Goal: Information Seeking & Learning: Learn about a topic

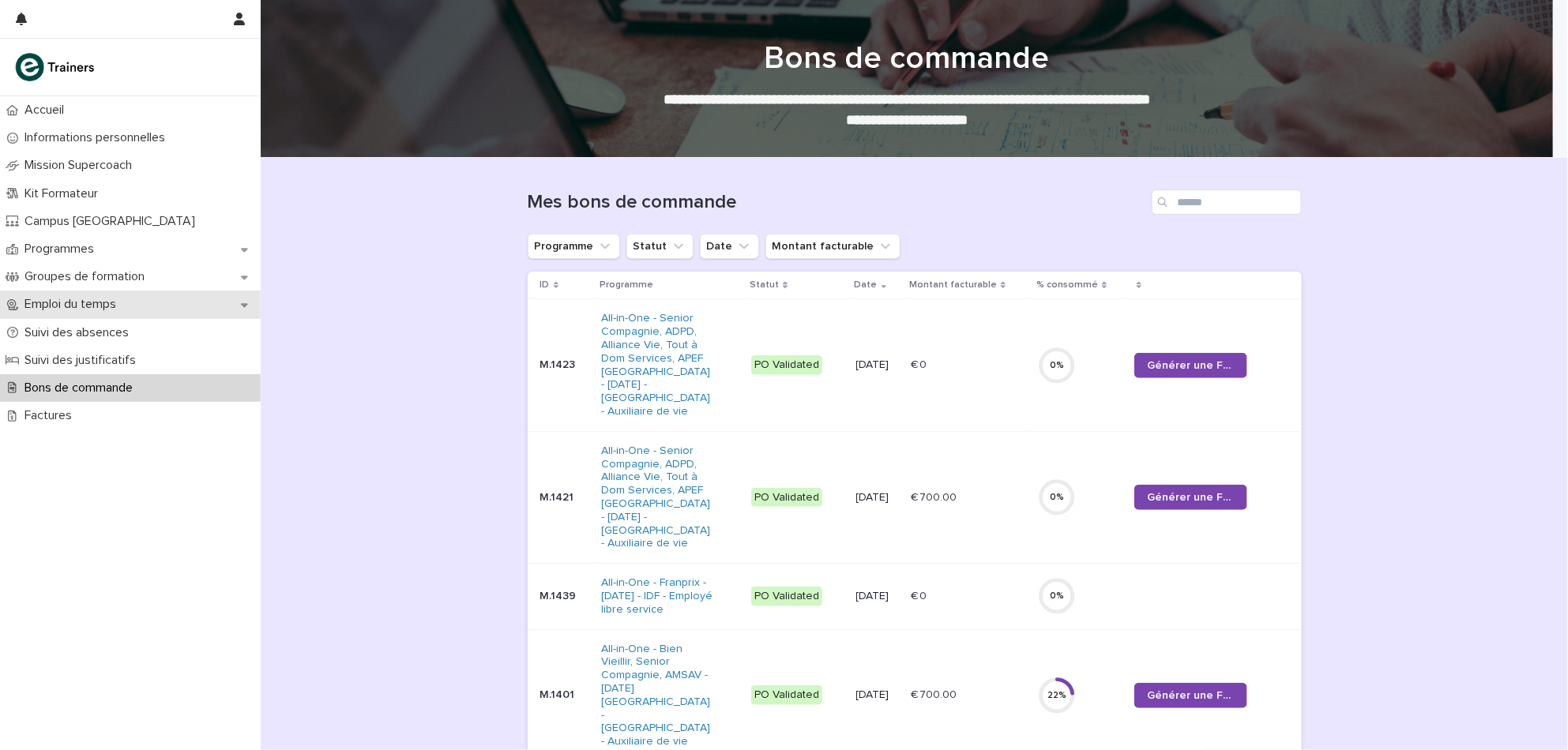
click at [87, 306] on p "Emploi du temps" at bounding box center [74, 305] width 110 height 15
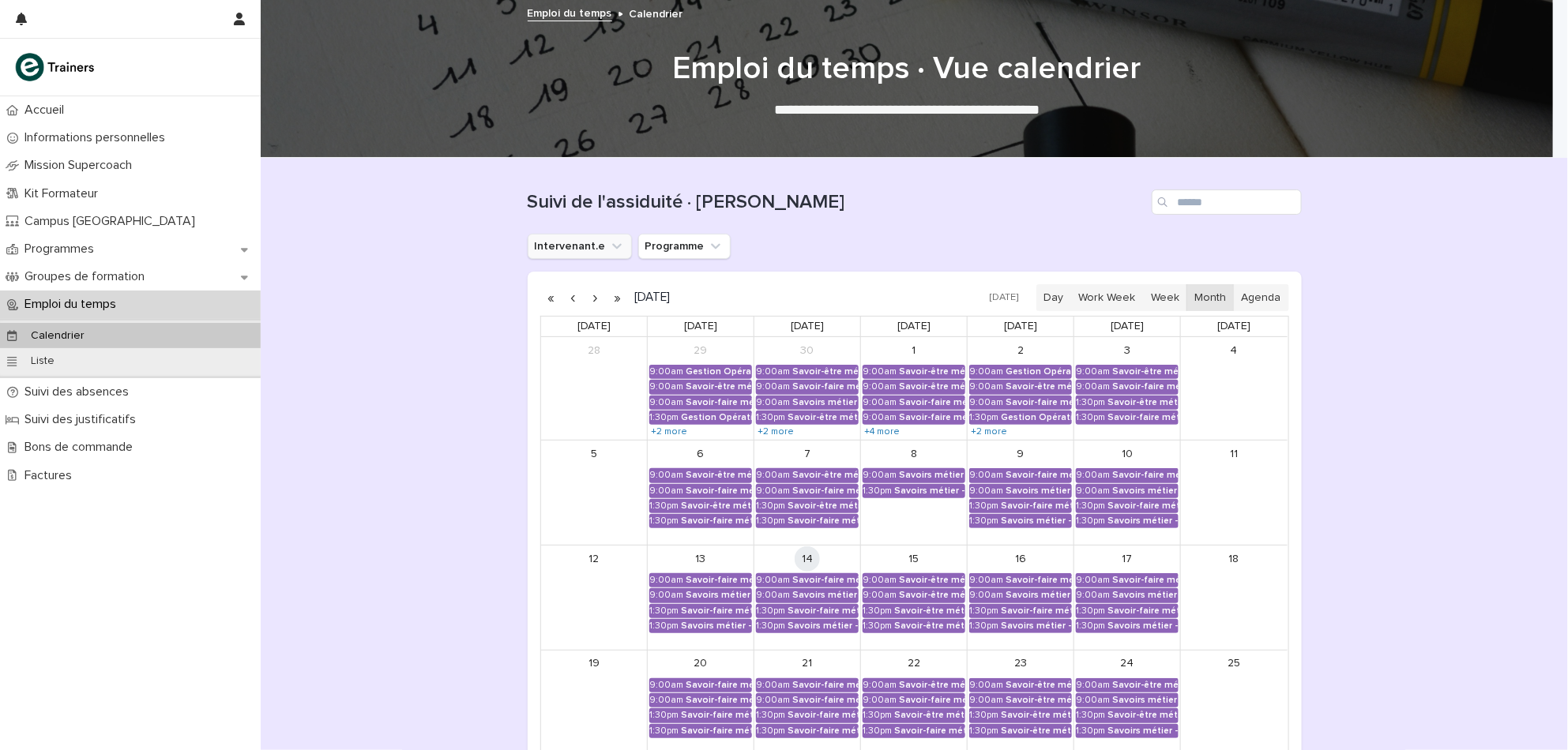
click at [546, 242] on button "Intervenant.e" at bounding box center [579, 246] width 104 height 25
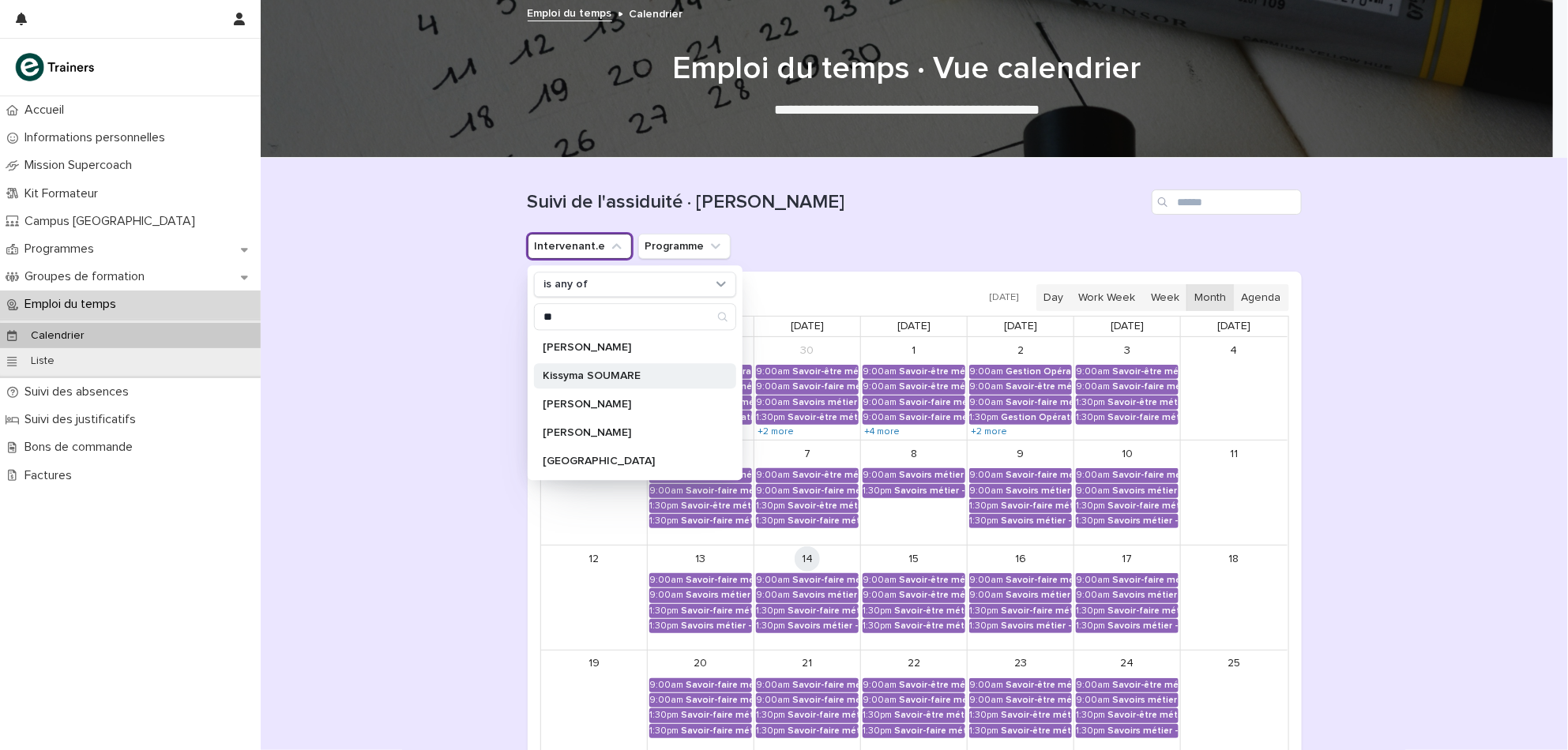
type input "**"
click at [571, 365] on div "Kissyma SOUMARE" at bounding box center [635, 375] width 203 height 25
click at [420, 498] on div "Loading... Saving… Loading... Saving… Suivi de l'assiduité · Vue Calendrier Int…" at bounding box center [914, 555] width 1307 height 793
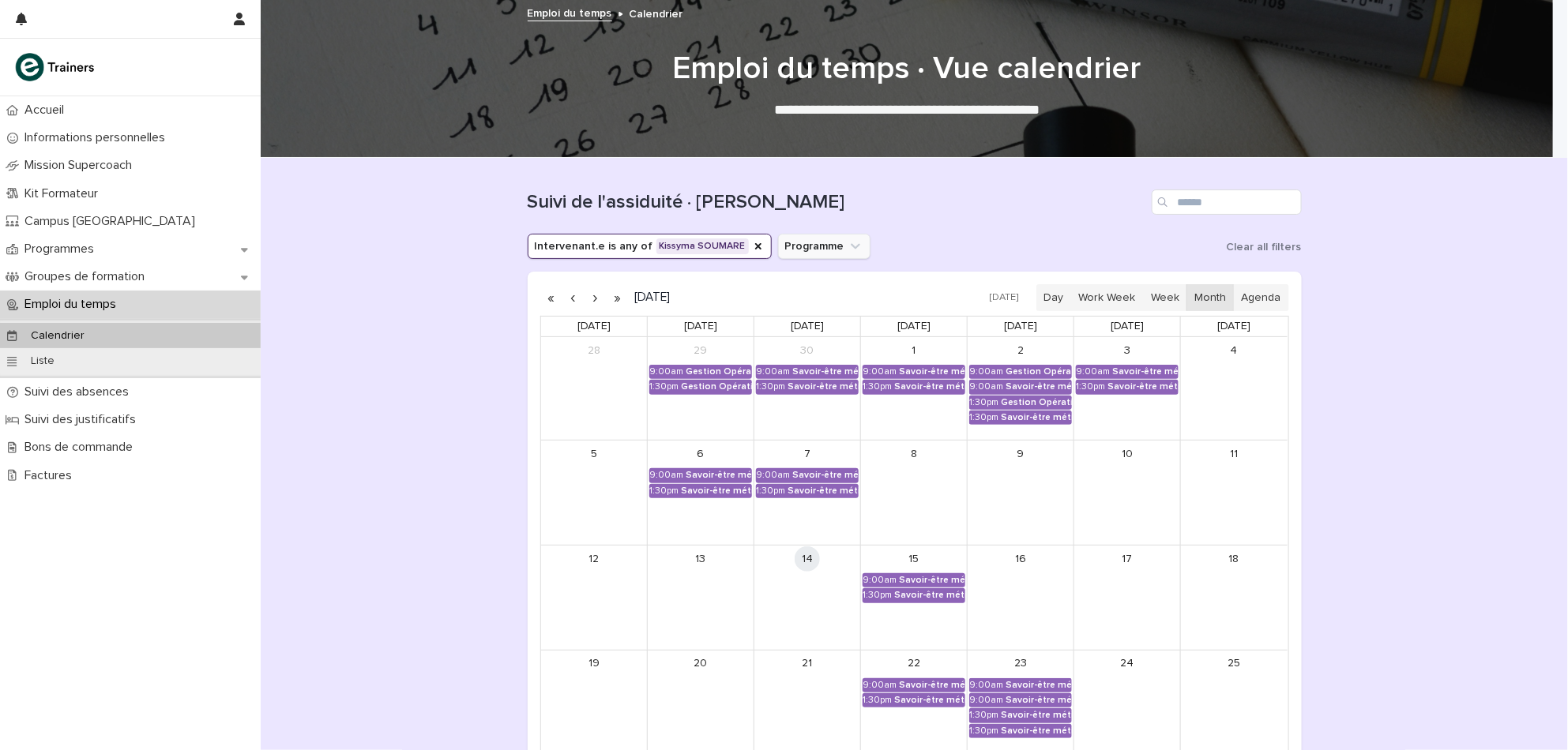
click at [795, 245] on button "Programme" at bounding box center [824, 246] width 92 height 25
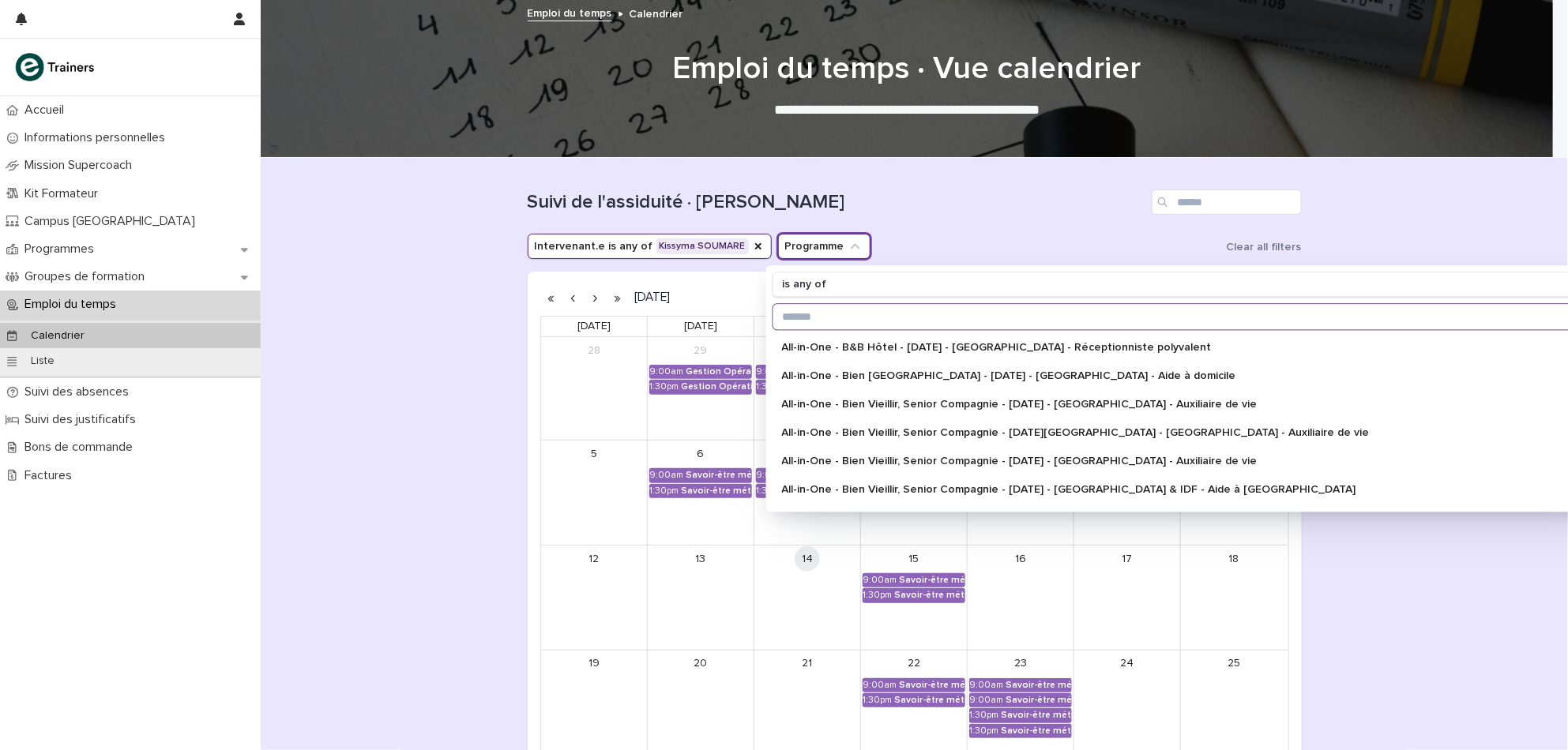
click at [815, 307] on input "Search" at bounding box center [1198, 316] width 852 height 25
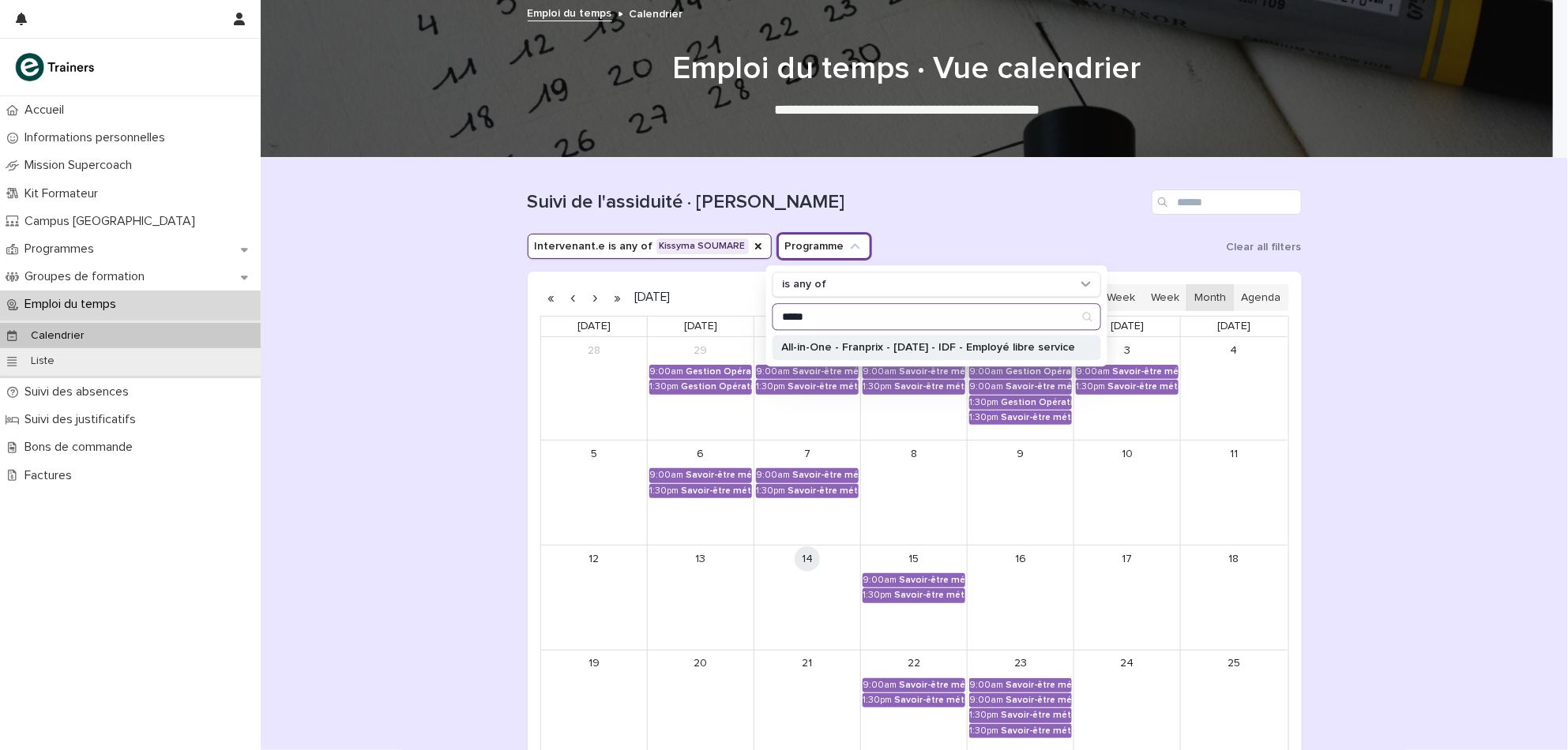
type input "*****"
click at [954, 347] on p "All-in-One - Franprix - [DATE] - IDF - Employé libre service" at bounding box center [928, 348] width 294 height 11
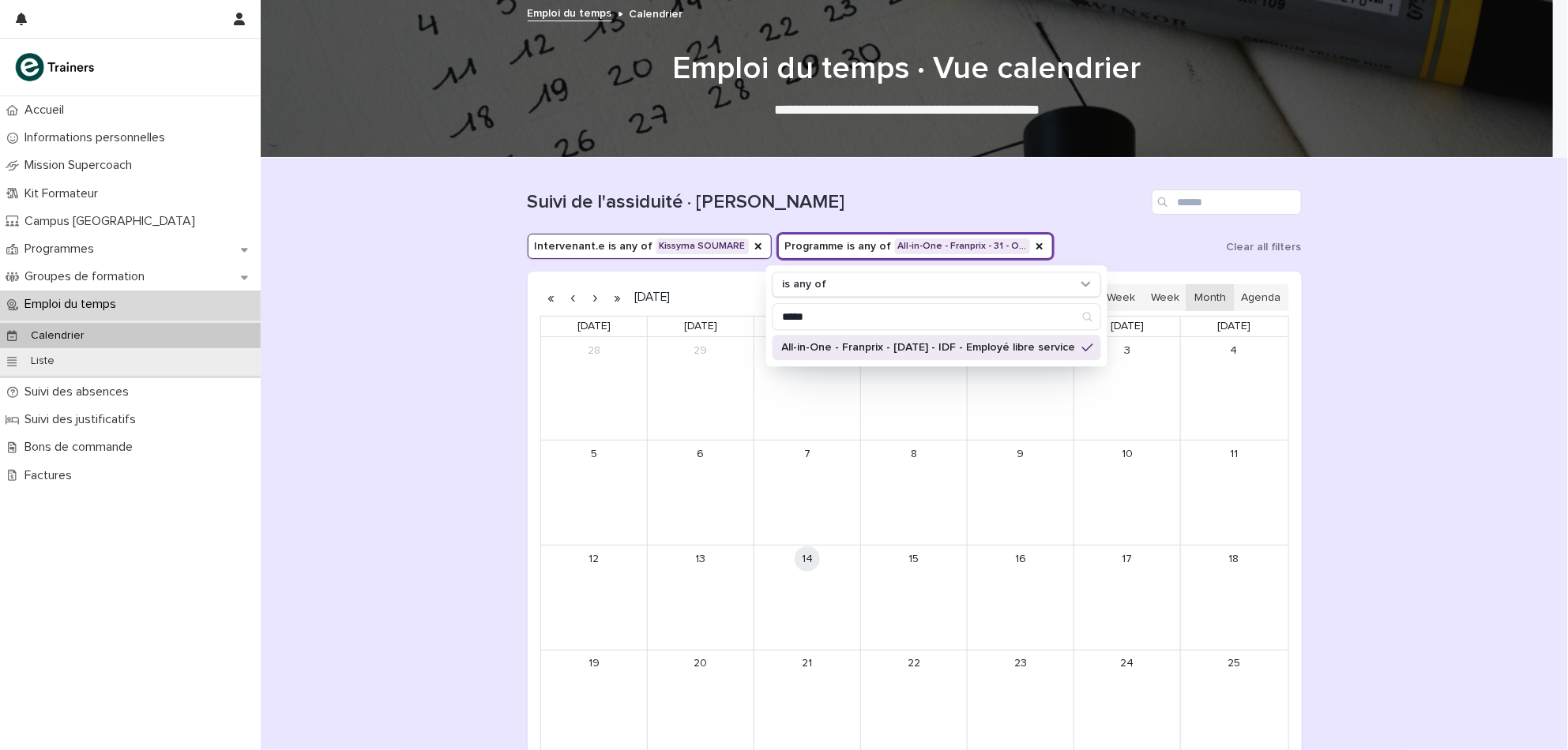
click at [1423, 490] on div "Loading... Saving… Loading... Saving… Suivi de l'assiduité · Vue Calendrier Int…" at bounding box center [914, 555] width 1307 height 793
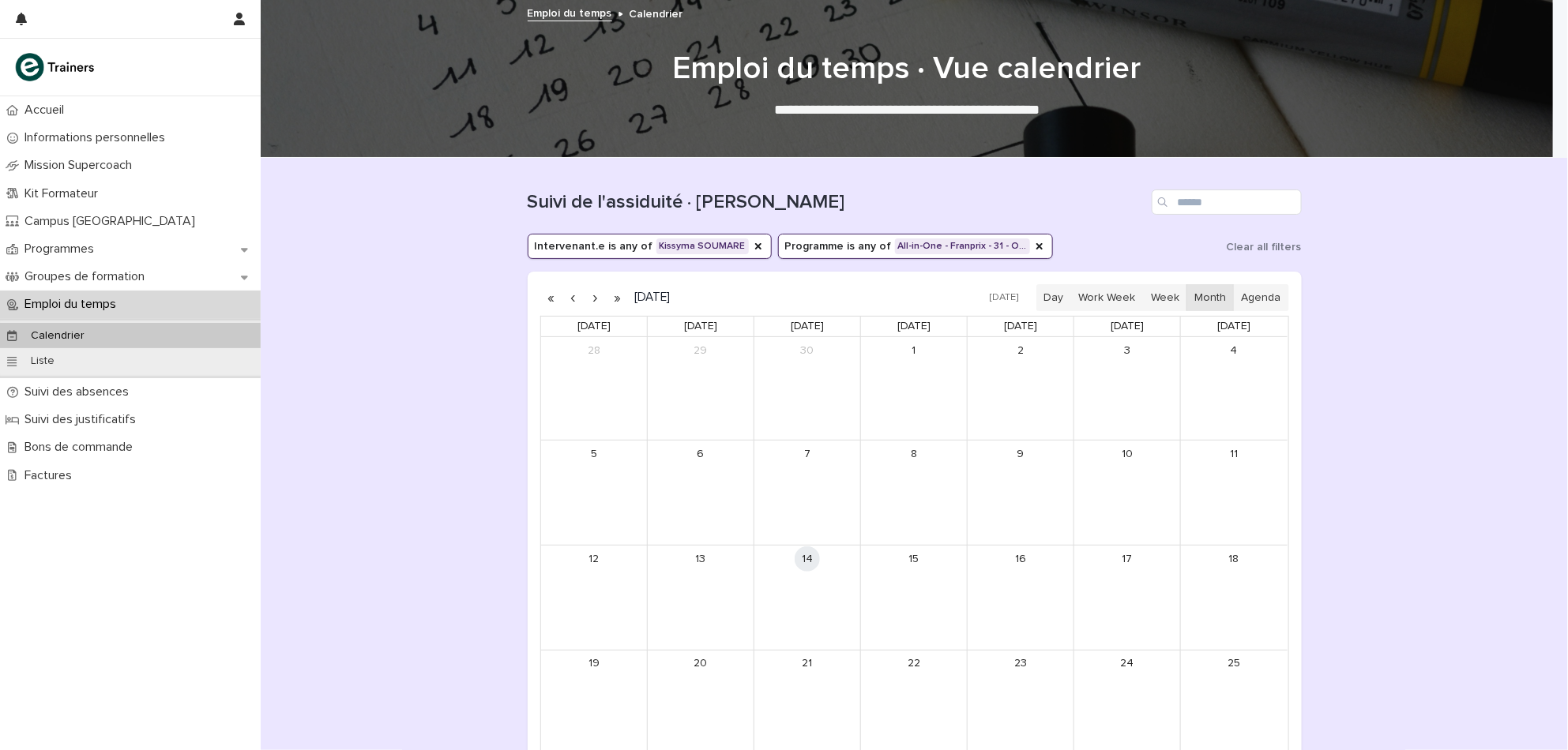
click at [587, 294] on button "button" at bounding box center [596, 297] width 22 height 25
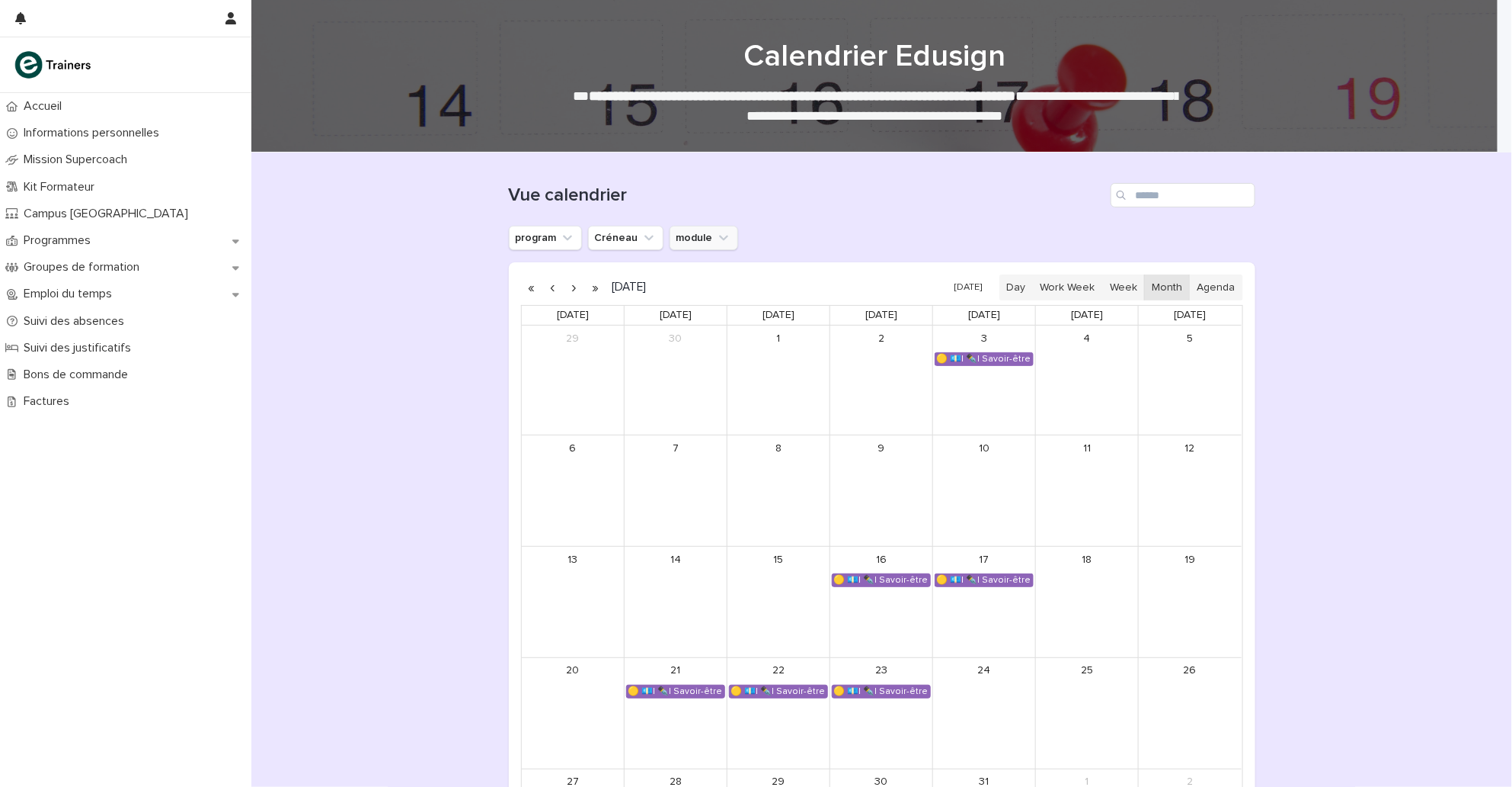
click at [716, 238] on icon "module" at bounding box center [724, 237] width 15 height 15
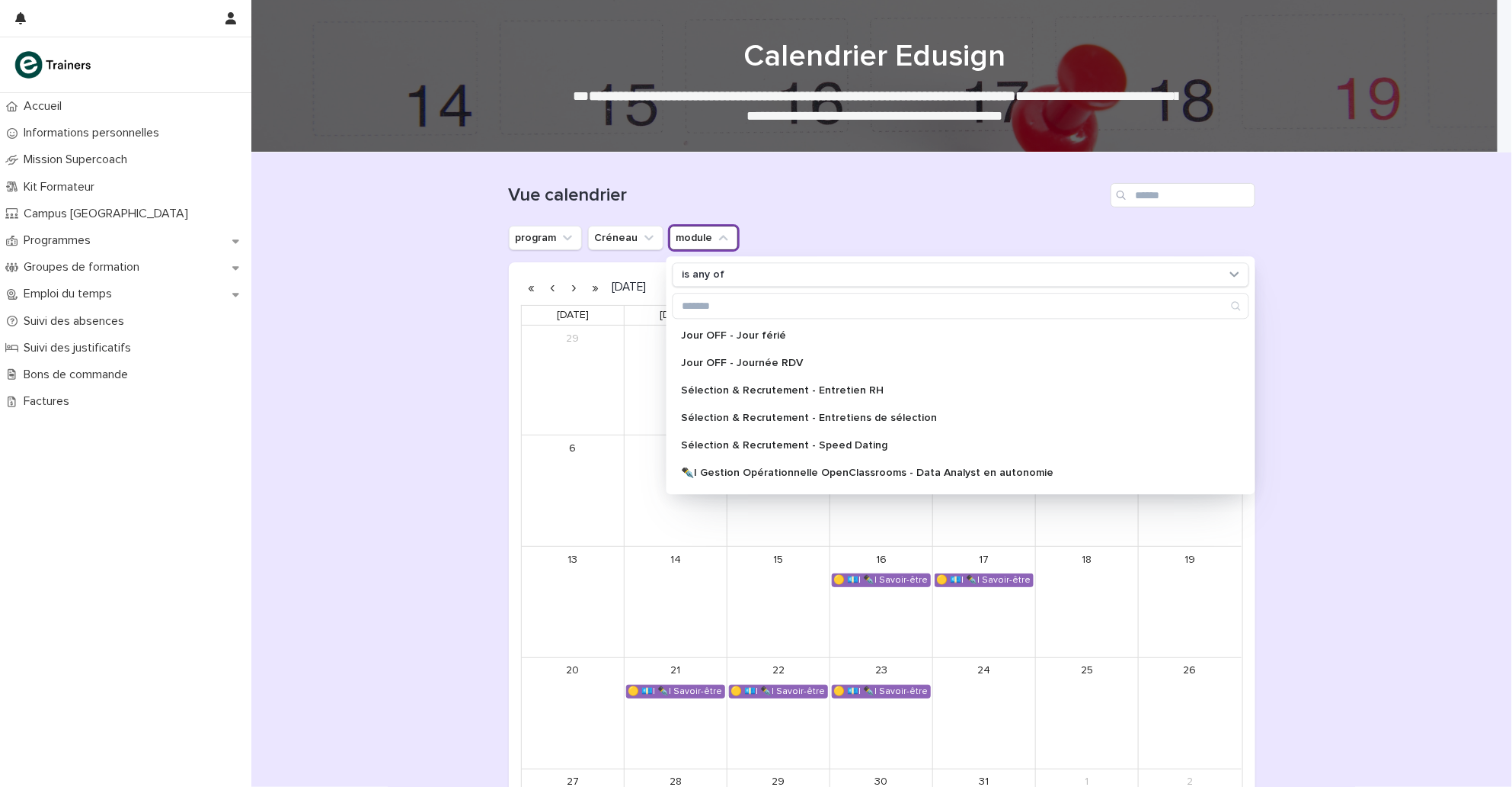
click at [758, 206] on div "Vue calendrier" at bounding box center [882, 195] width 747 height 24
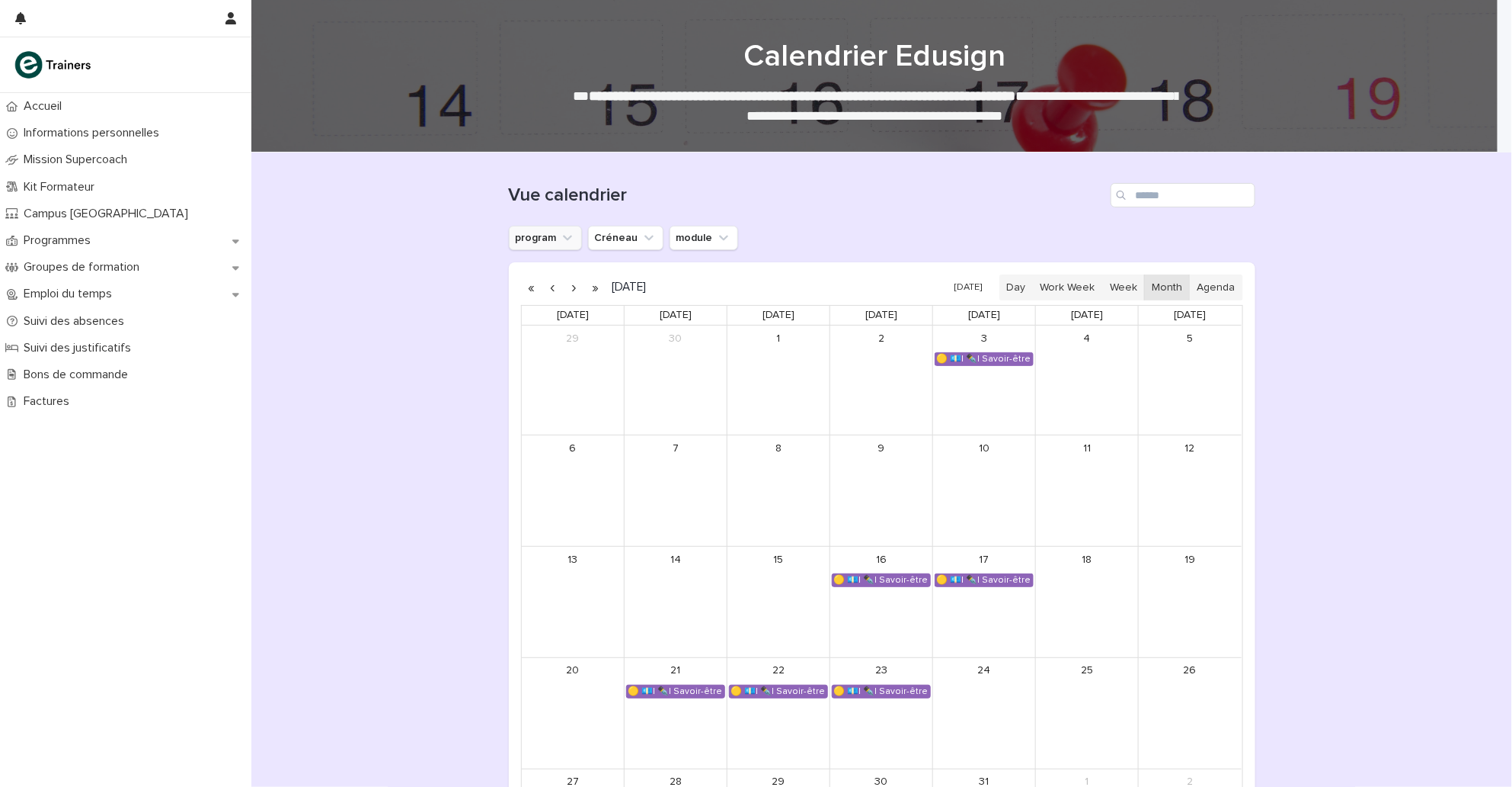
click at [563, 238] on icon "program" at bounding box center [567, 238] width 9 height 5
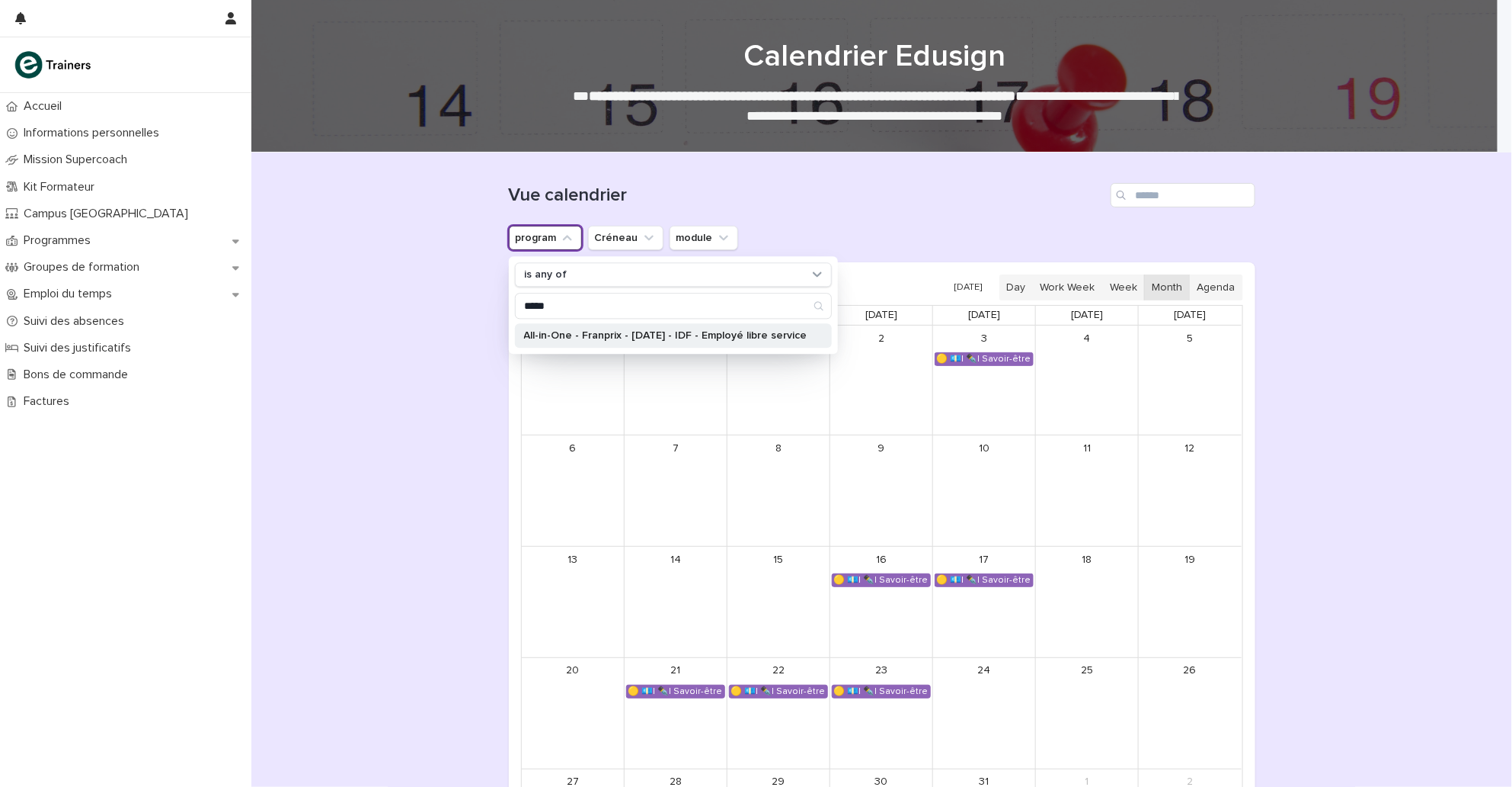
type input "*****"
click at [758, 339] on p "All-in-One - Franprix - [DATE] - IDF - Employé libre service" at bounding box center [665, 336] width 283 height 11
click at [758, 465] on div "Loading... Saving… Loading... Saving… Vue calendrier program is any of All-in-O…" at bounding box center [882, 560] width 1261 height 815
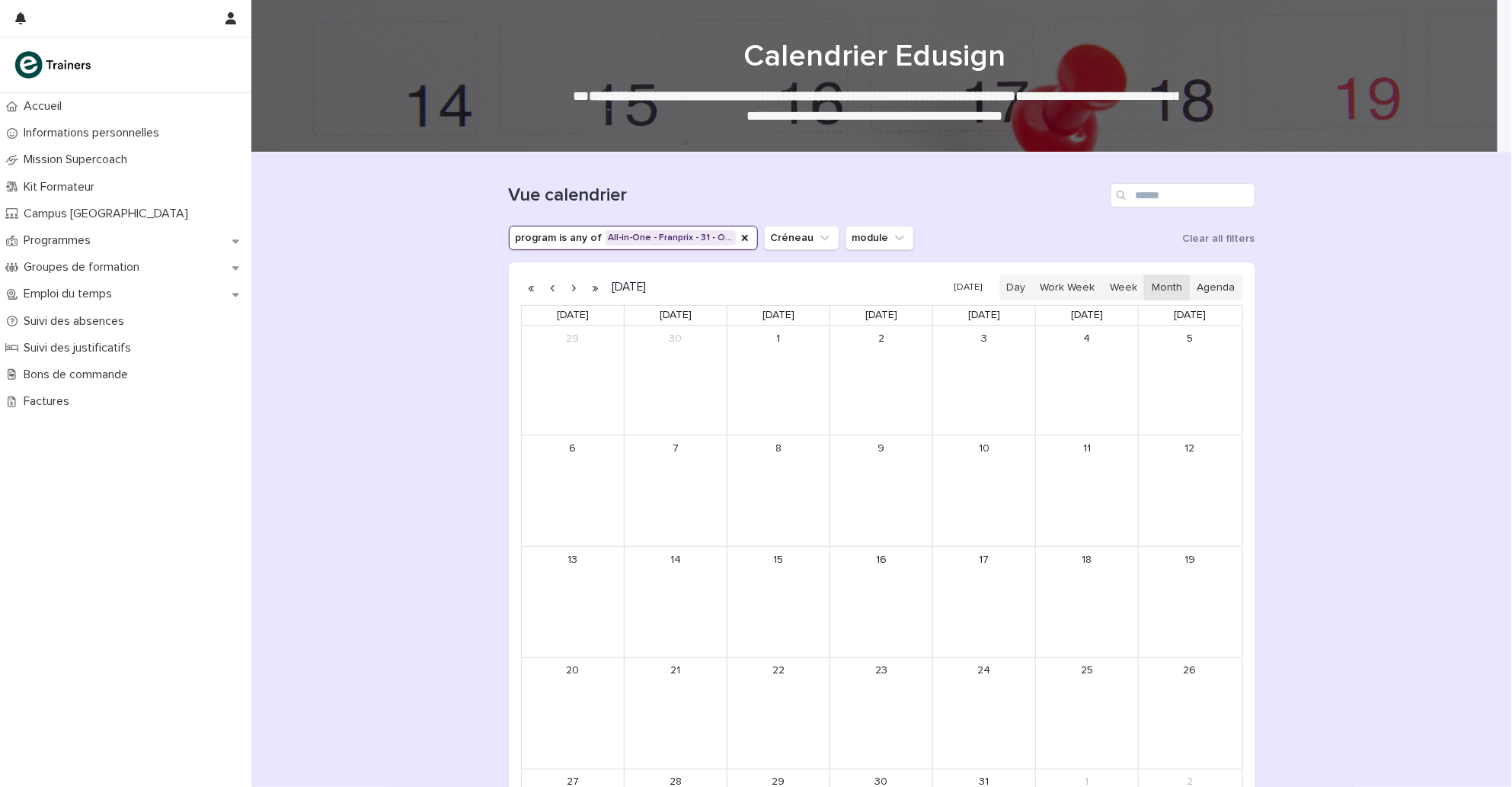
click at [590, 289] on button "button" at bounding box center [596, 287] width 21 height 24
click at [566, 287] on button "button" at bounding box center [574, 287] width 21 height 24
click at [567, 292] on button "button" at bounding box center [574, 287] width 21 height 24
click at [588, 287] on button "button" at bounding box center [596, 287] width 21 height 24
click at [523, 287] on button "button" at bounding box center [532, 287] width 21 height 24
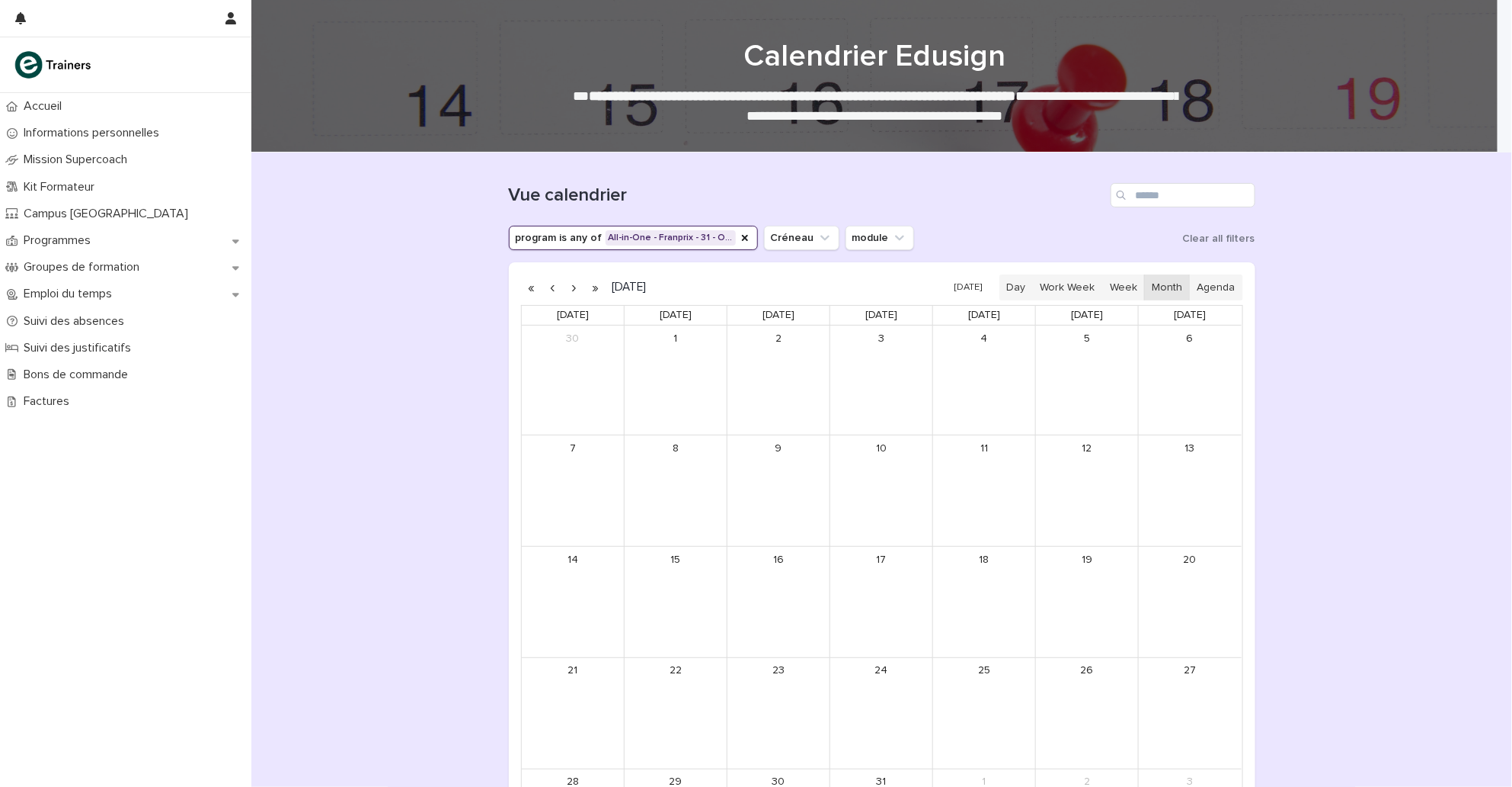
click at [564, 290] on button "button" at bounding box center [574, 287] width 21 height 24
click at [566, 287] on button "button" at bounding box center [574, 287] width 21 height 24
click at [570, 289] on button "button" at bounding box center [574, 287] width 21 height 24
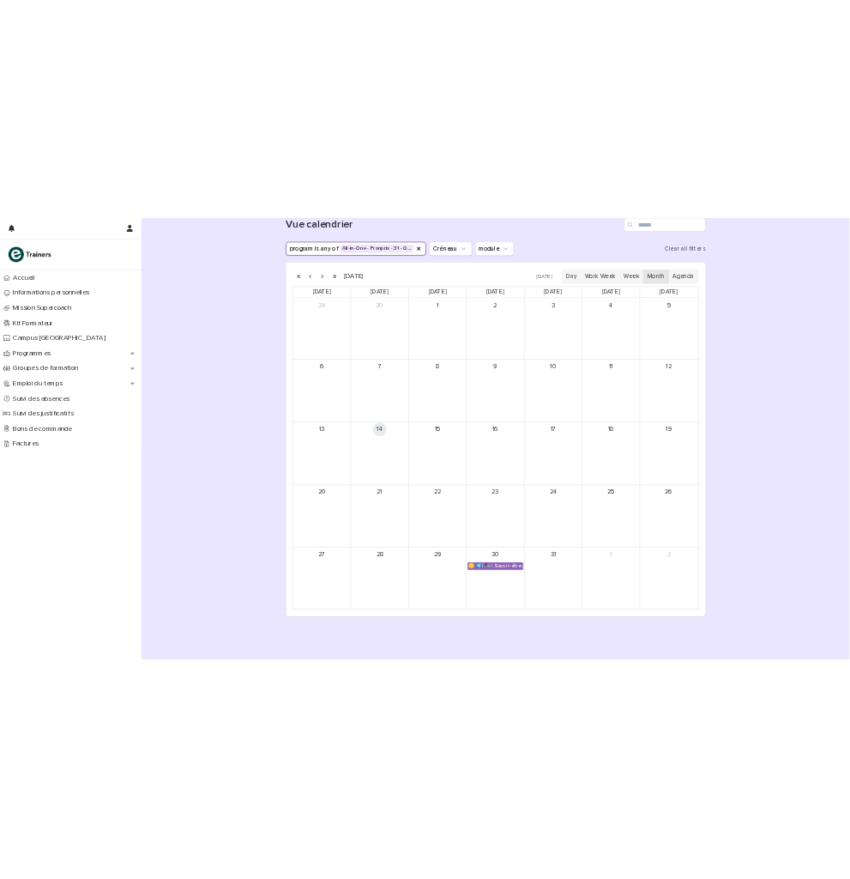
scroll to position [210, 0]
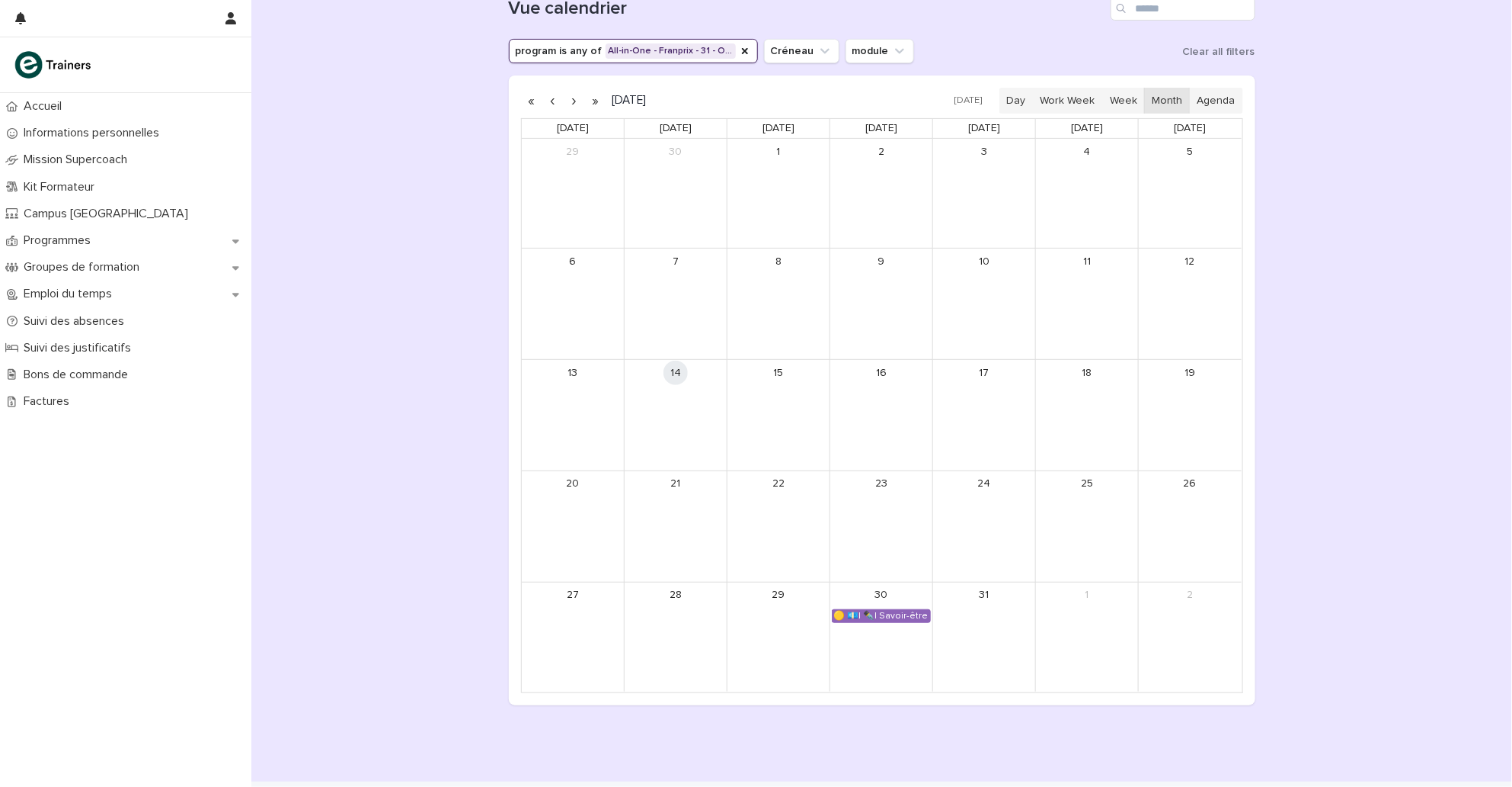
click at [566, 99] on button "button" at bounding box center [574, 100] width 21 height 24
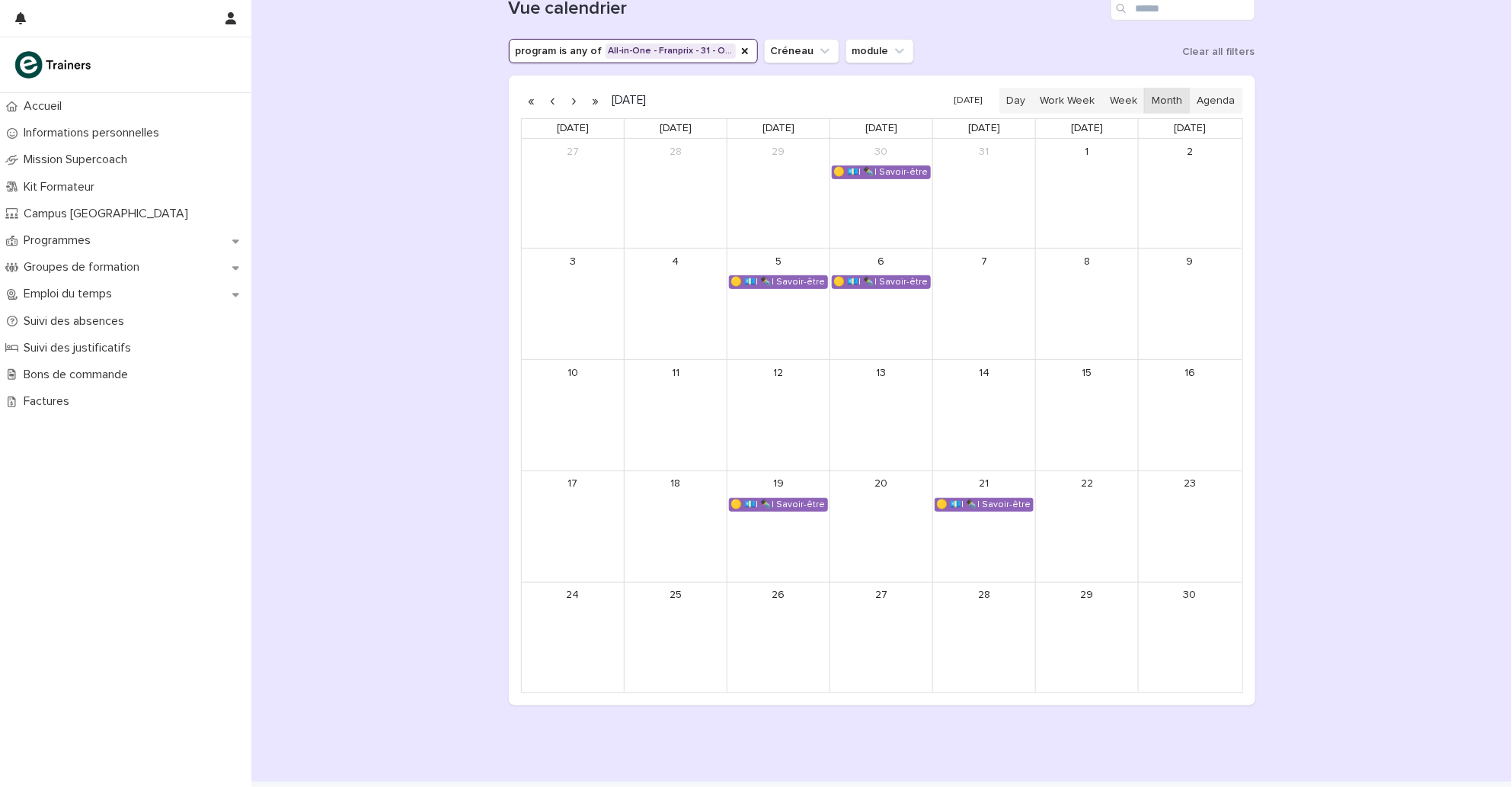
click at [566, 99] on button "button" at bounding box center [574, 100] width 21 height 24
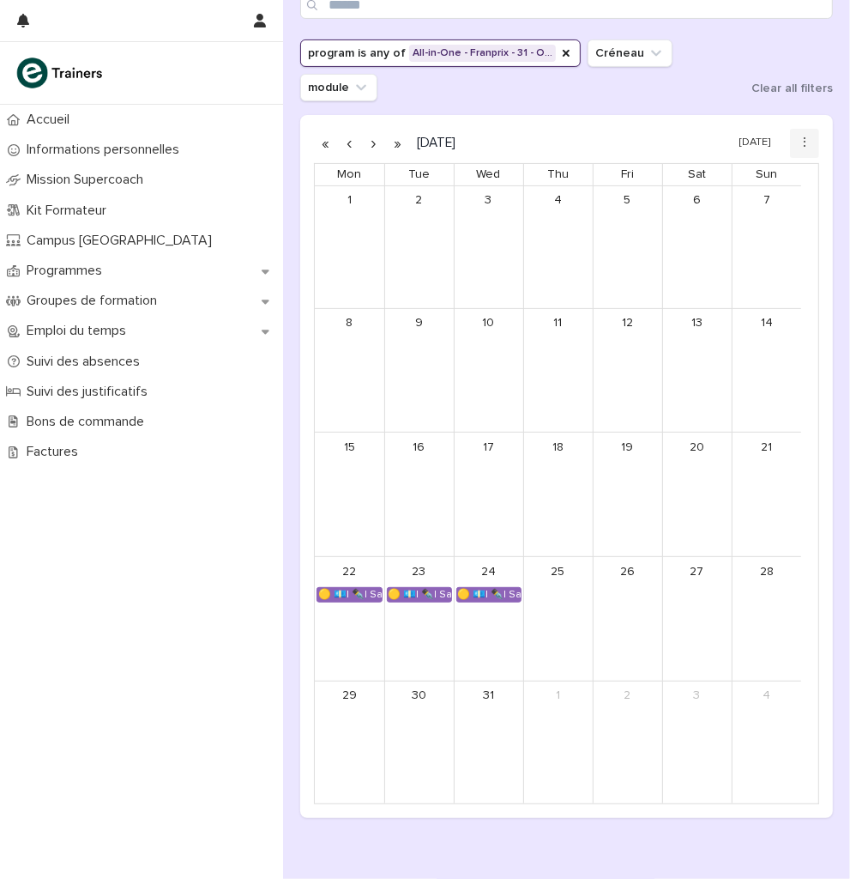
click at [355, 138] on button "button" at bounding box center [350, 143] width 24 height 27
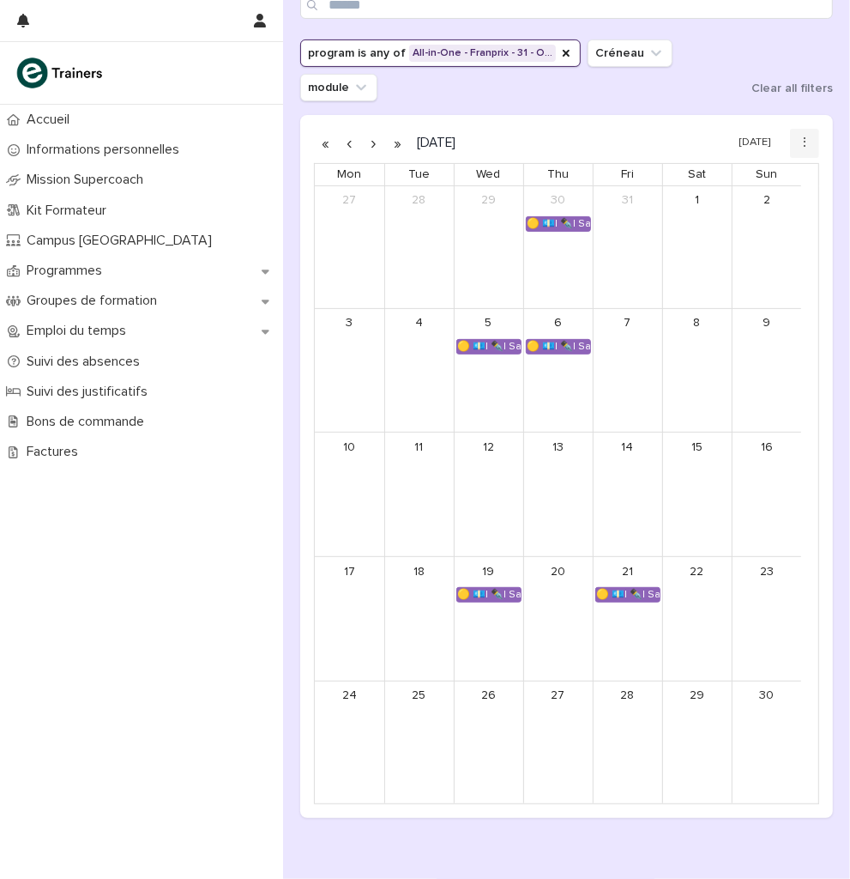
click at [352, 142] on button "button" at bounding box center [350, 143] width 24 height 27
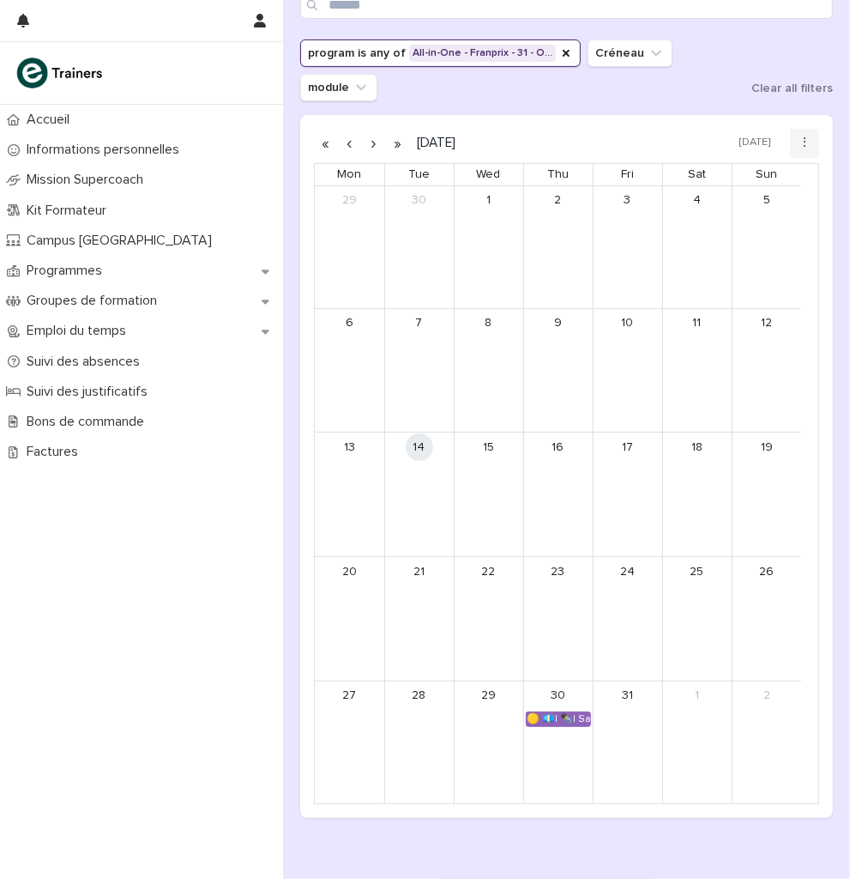
click at [366, 137] on button "button" at bounding box center [374, 143] width 24 height 27
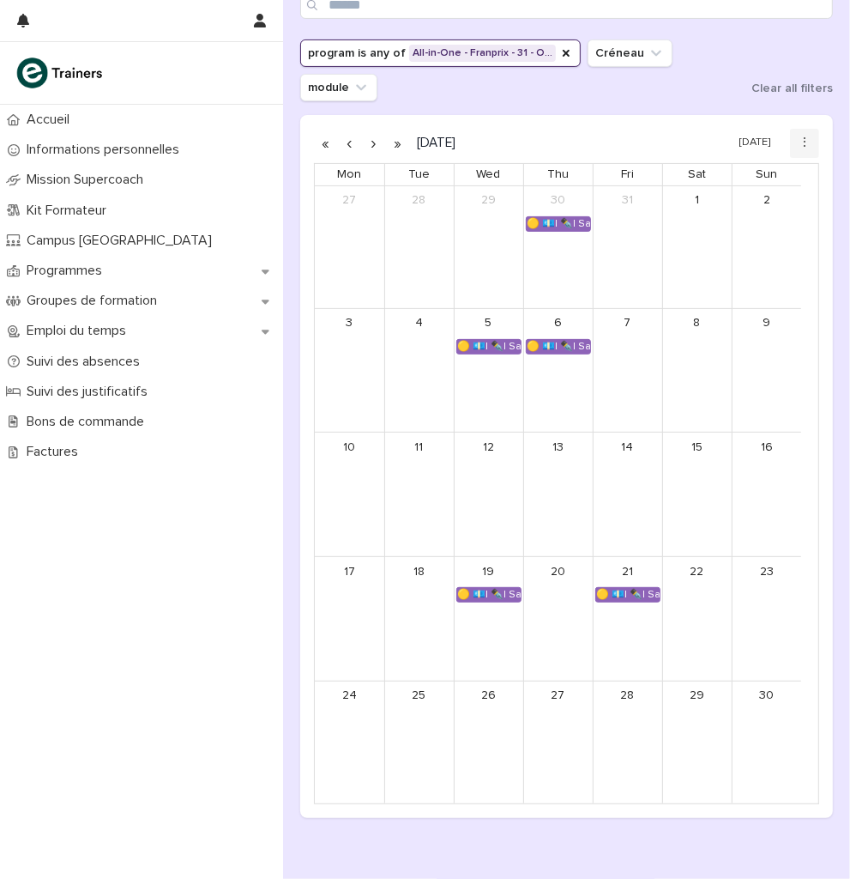
click at [372, 137] on button "button" at bounding box center [374, 143] width 24 height 27
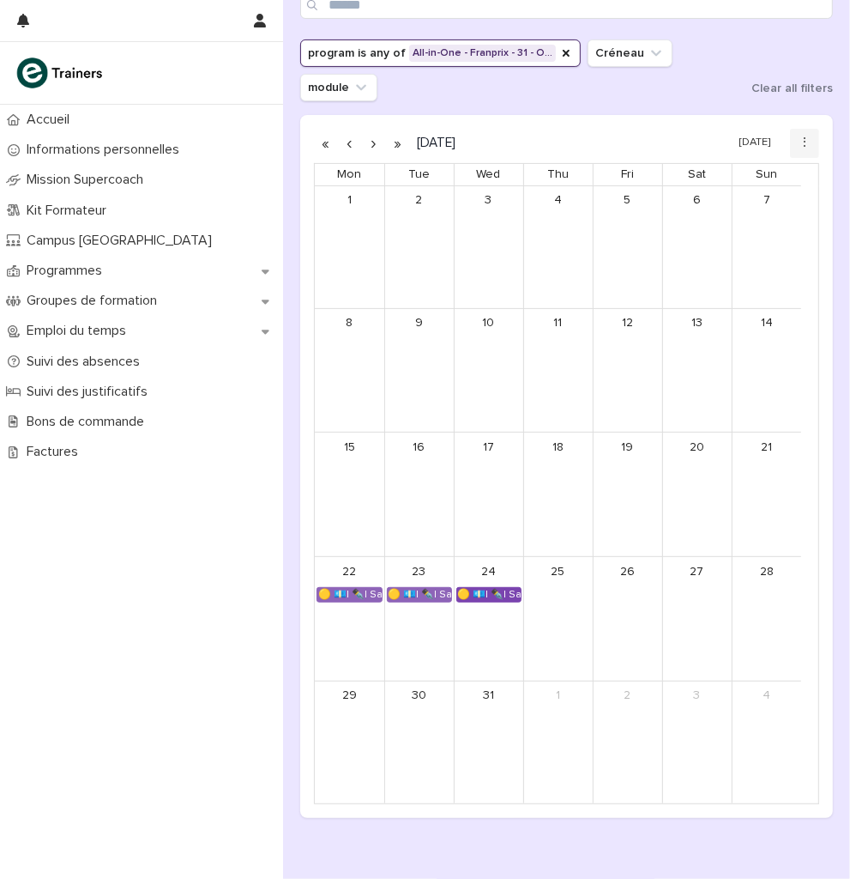
click at [512, 589] on div "🟡 💶| ✒️| Savoir-être métier - Cadre de référence interculturel : prévenir les i…" at bounding box center [488, 595] width 63 height 14
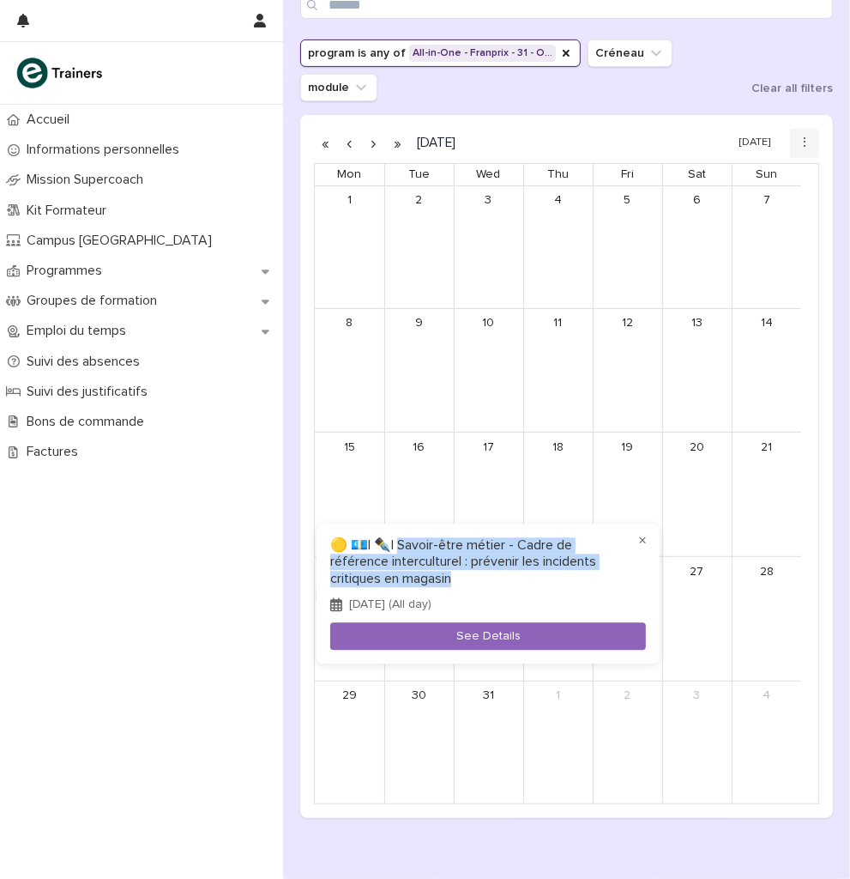
drag, startPoint x: 474, startPoint y: 578, endPoint x: 405, endPoint y: 551, distance: 73.9
click at [405, 551] on h3 "🟡 💶| ✒️| Savoir-être métier - Cadre de référence interculturel : prévenir les i…" at bounding box center [488, 563] width 316 height 50
copy h3 "voir-être métier - Cadre de référence interculturel : prévenir les incidents cr…"
click at [577, 91] on div at bounding box center [425, 439] width 850 height 879
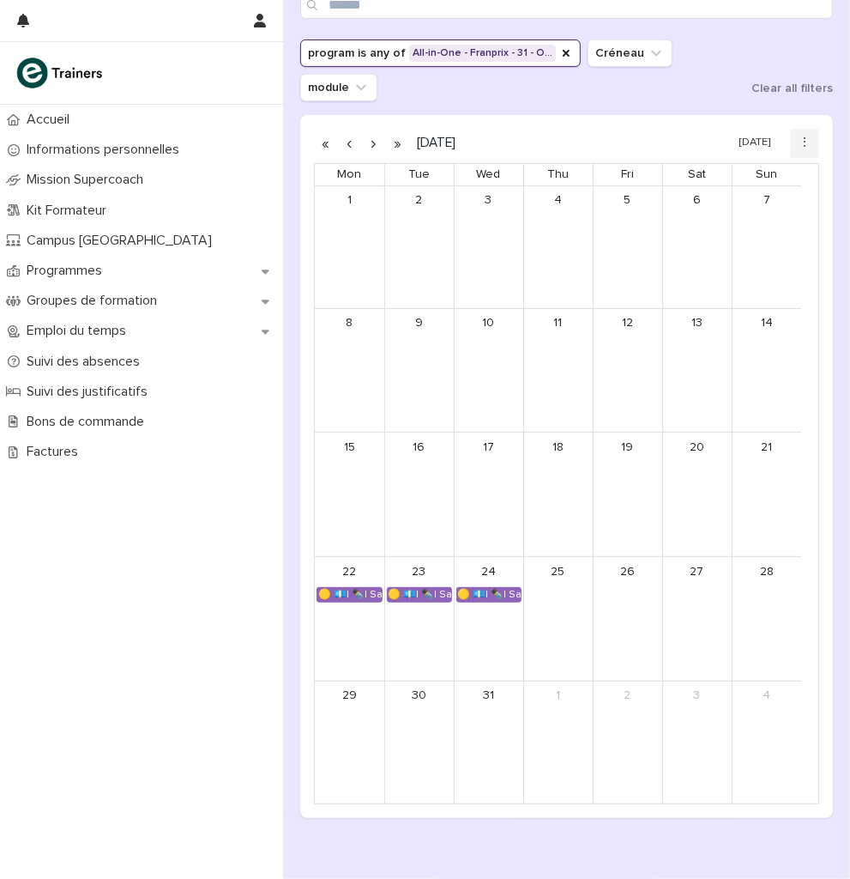
click at [406, 586] on div "🟡 💶| ✒️| Savoir-être métier - Gestion du stress et des imprévus dans un espace …" at bounding box center [419, 594] width 69 height 16
click at [406, 593] on div "🟡 💶| ✒️| Savoir-être métier - Gestion du stress et des imprévus dans un espace …" at bounding box center [419, 595] width 63 height 14
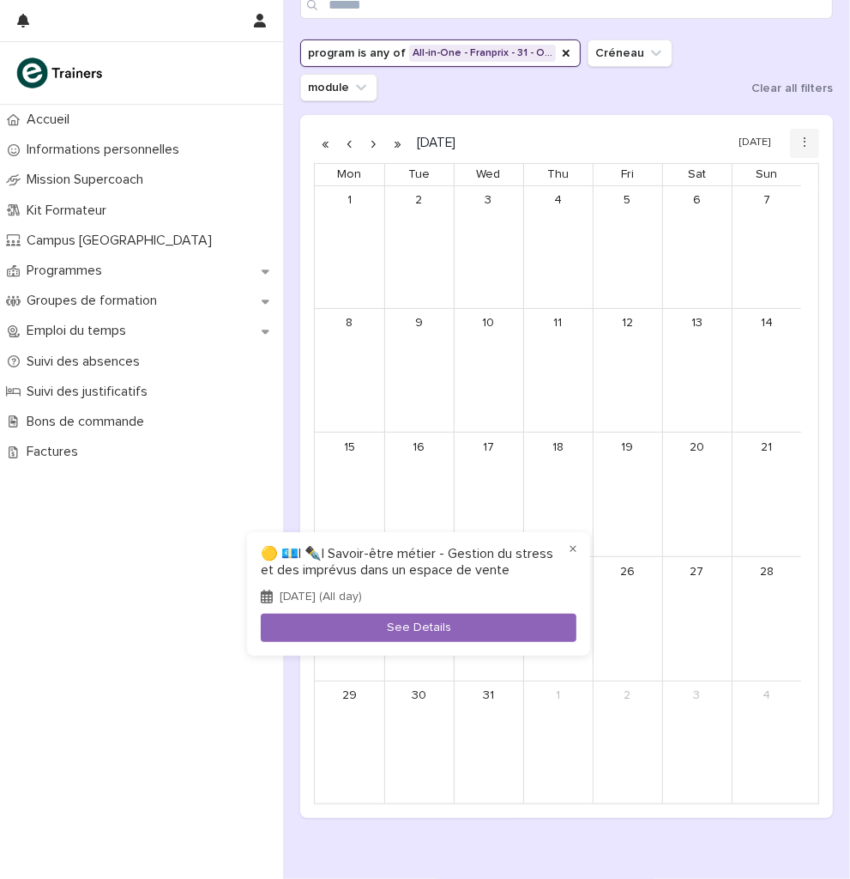
click at [268, 757] on div at bounding box center [425, 439] width 850 height 879
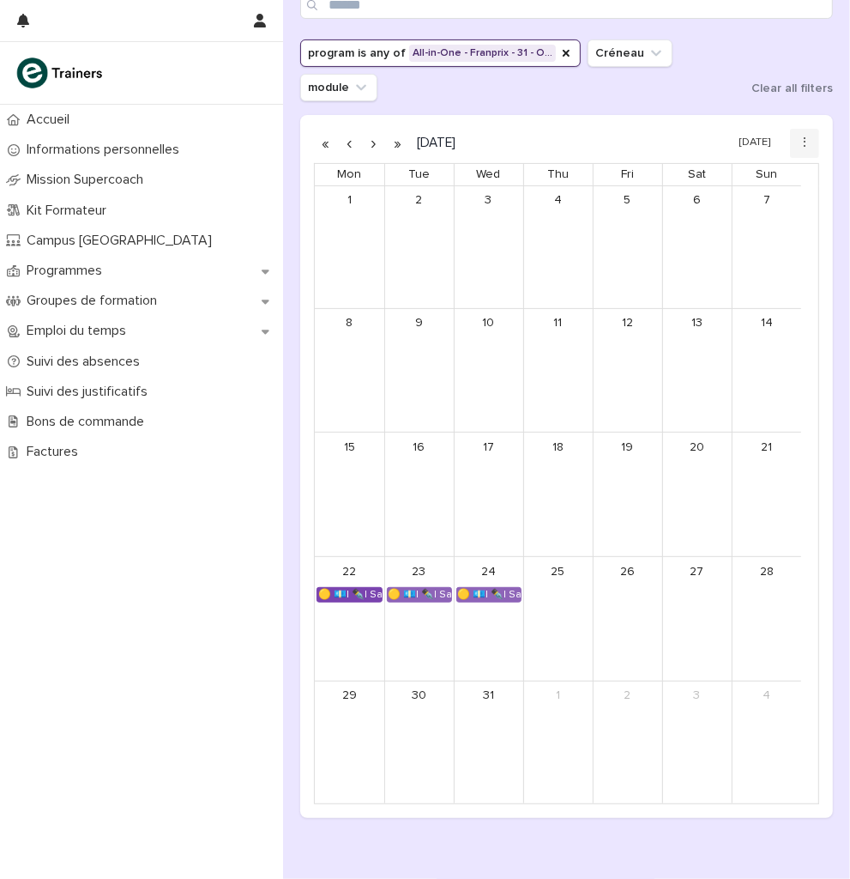
click at [354, 589] on div "🟡 💶| ✒️| Savoir-être métier - Organisation de son travail selon les priorités e…" at bounding box center [349, 595] width 64 height 14
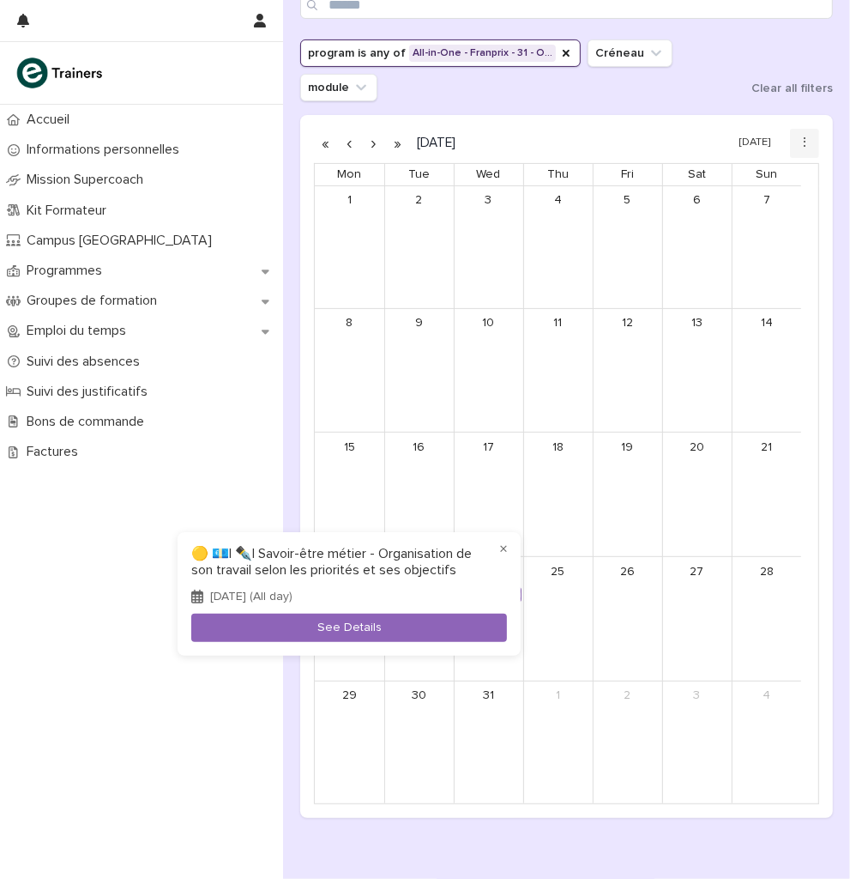
click at [219, 707] on div at bounding box center [425, 439] width 850 height 879
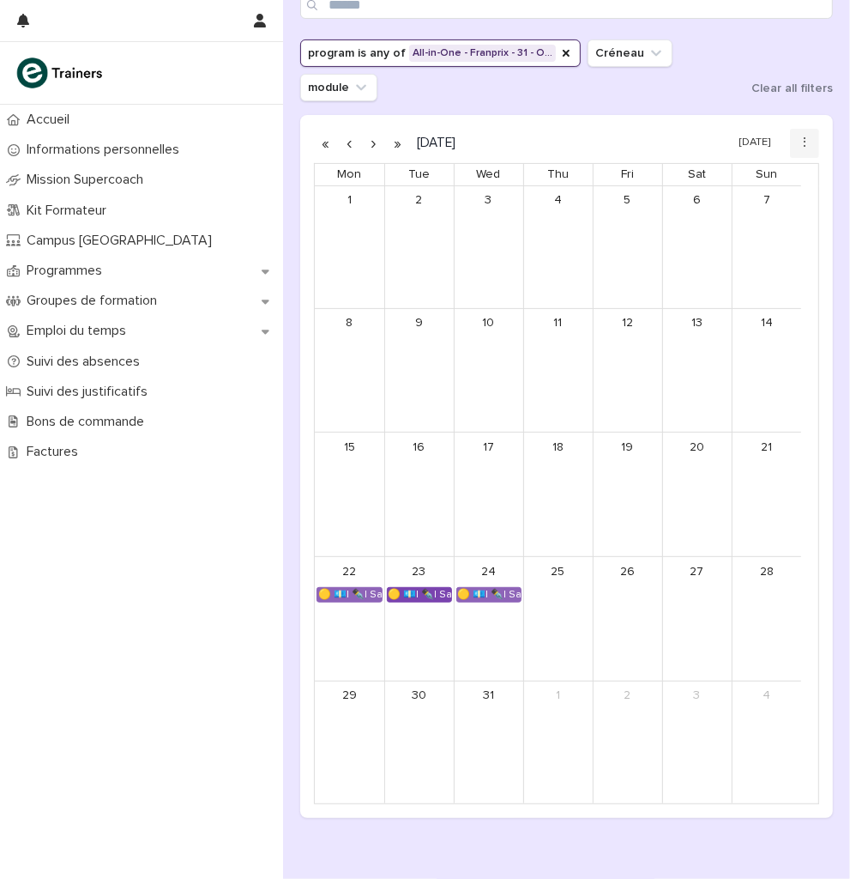
click at [426, 594] on div "🟡 💶| ✒️| Savoir-être métier - Gestion du stress et des imprévus dans un espace …" at bounding box center [419, 595] width 63 height 14
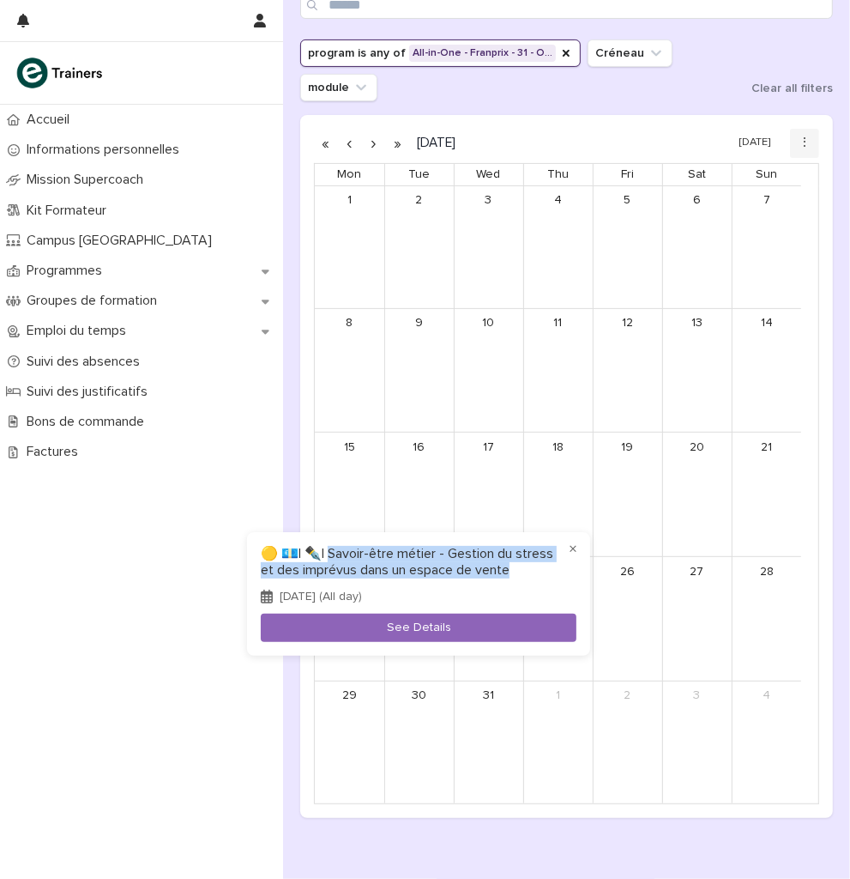
drag, startPoint x: 555, startPoint y: 573, endPoint x: 333, endPoint y: 534, distance: 225.7
click at [333, 534] on div "× 🟡 💶| ✒️| Savoir-être métier - Gestion du stress et des imprévus dans un espac…" at bounding box center [418, 594] width 343 height 124
copy h3 "voir-être métier - Gestion du stress et des imprévus dans un espace de vente"
click at [699, 106] on div at bounding box center [425, 439] width 850 height 879
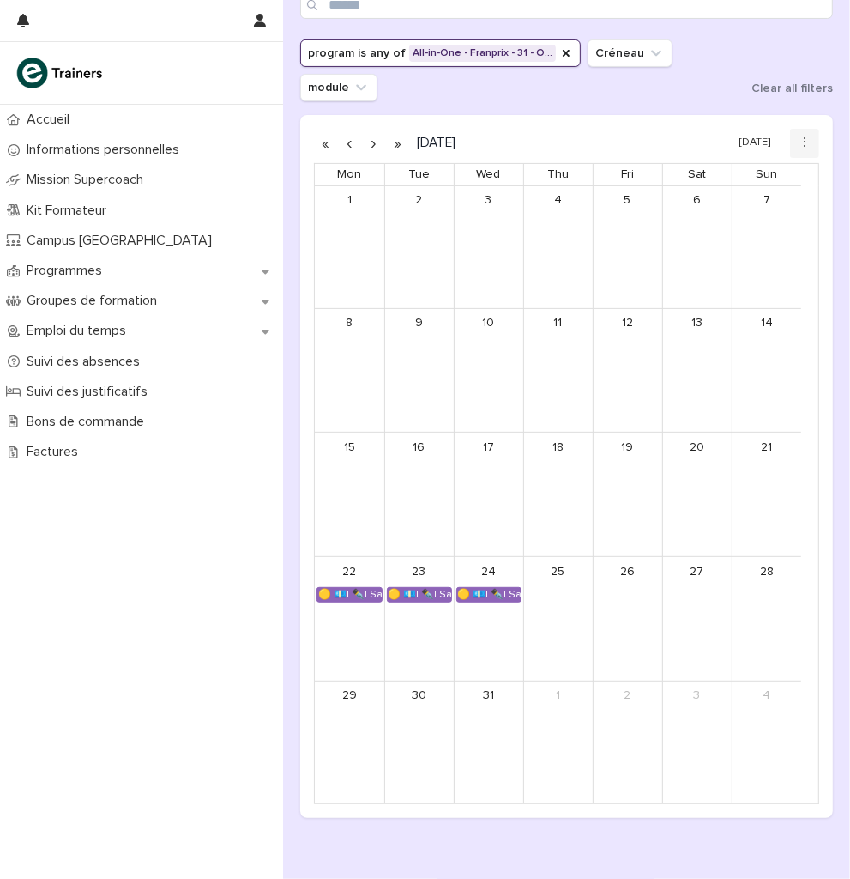
click at [376, 141] on button "button" at bounding box center [374, 143] width 24 height 27
